Goal: Find specific page/section: Find specific page/section

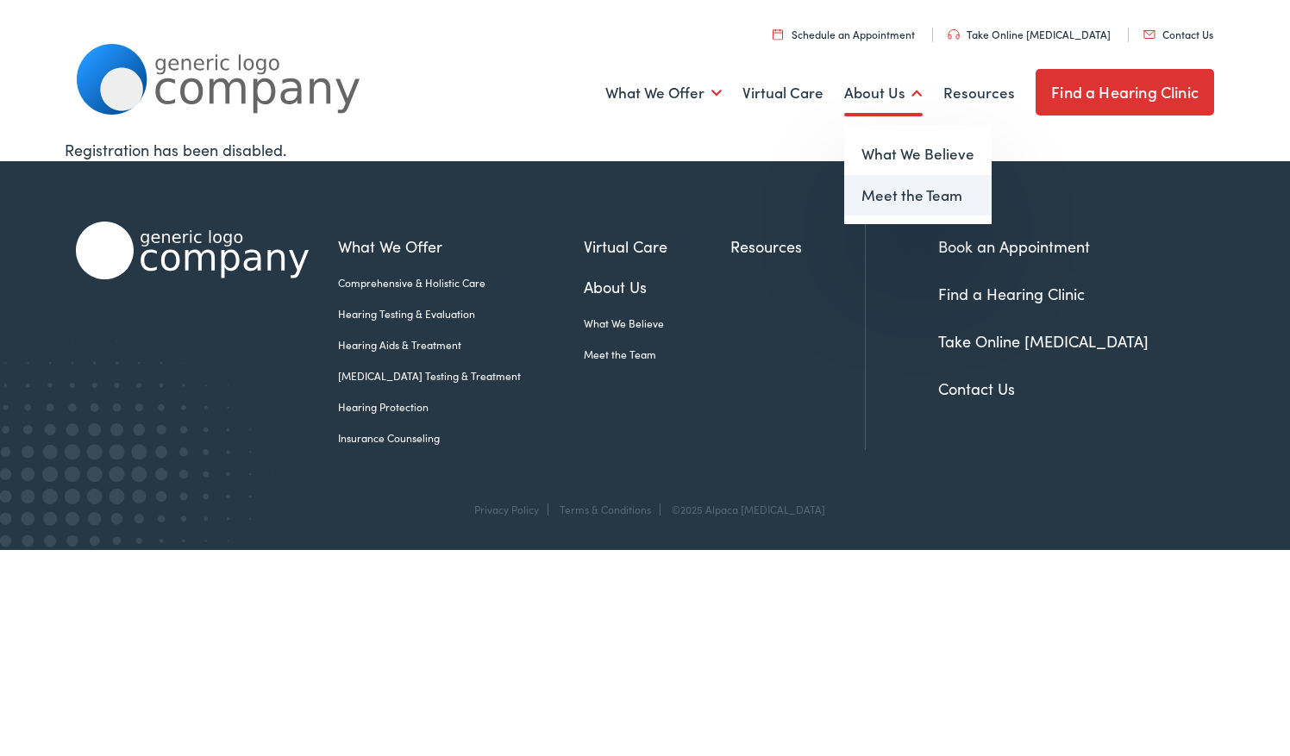
click at [879, 200] on link "Meet the Team" at bounding box center [917, 195] width 147 height 41
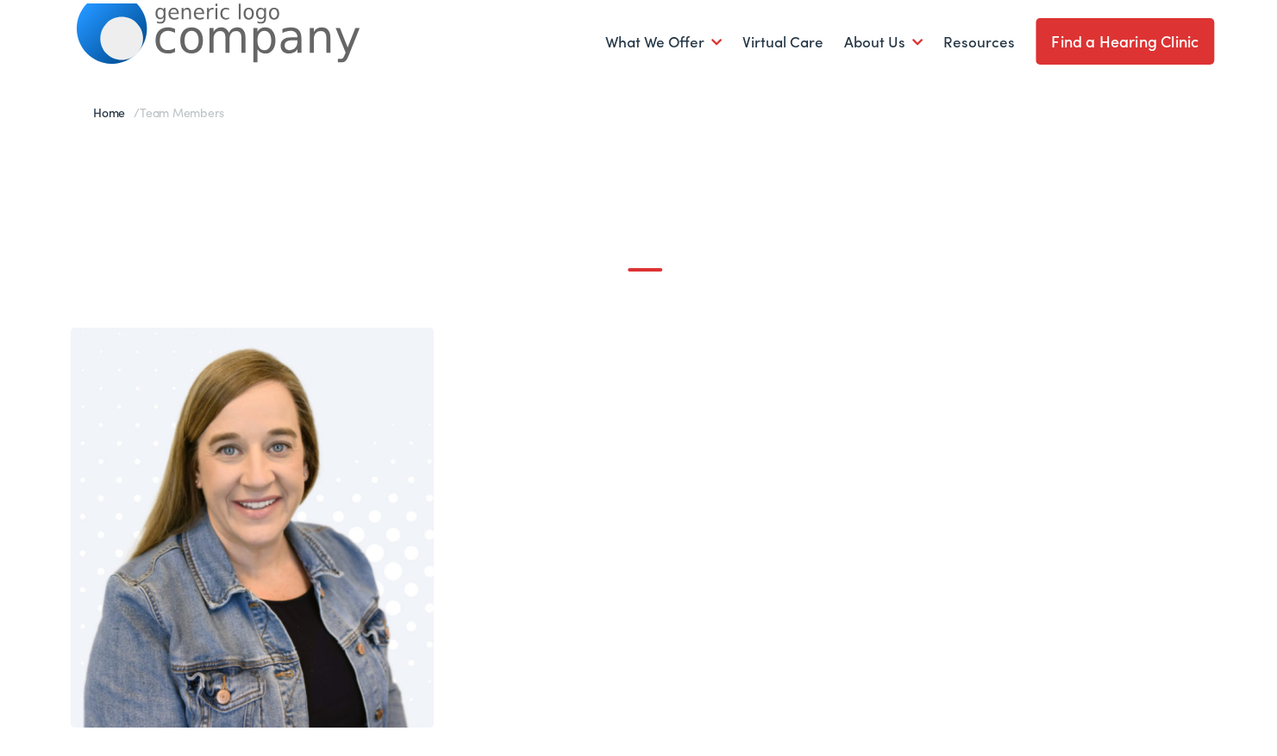
scroll to position [28, 0]
